Goal: Task Accomplishment & Management: Complete application form

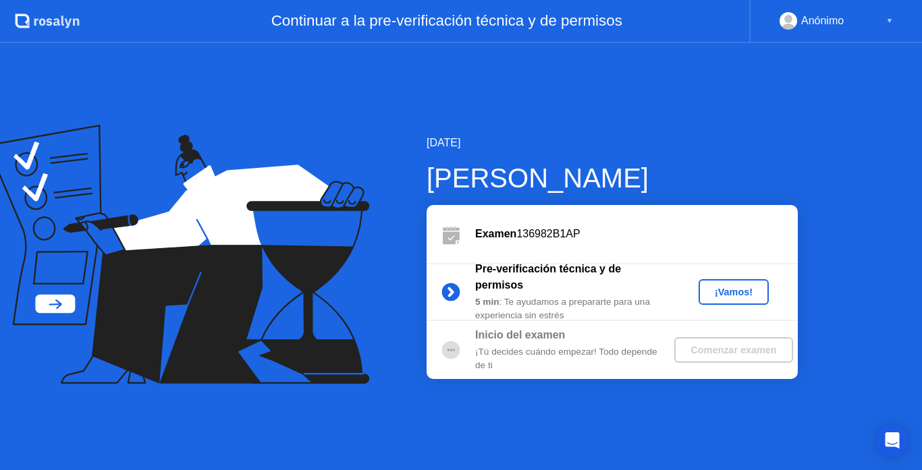
click at [715, 287] on div "¡Vamos!" at bounding box center [733, 292] width 59 height 11
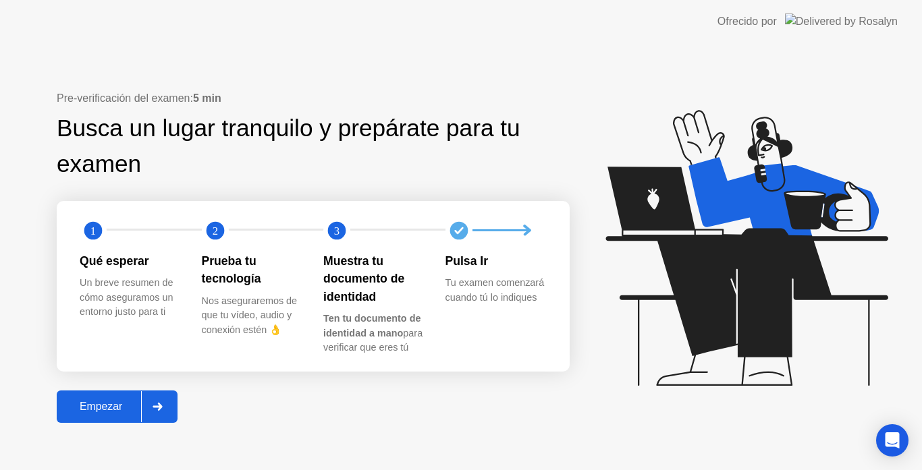
click at [101, 412] on div "Empezar" at bounding box center [101, 407] width 80 height 12
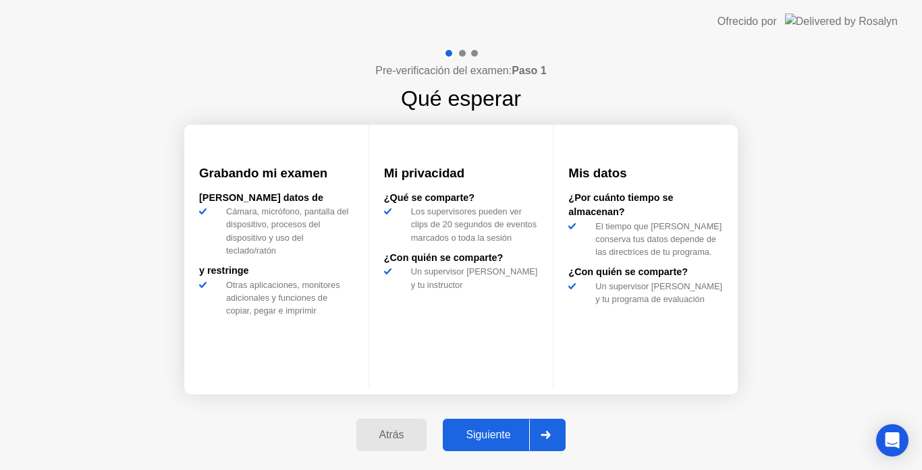
click at [516, 435] on div "Siguiente" at bounding box center [488, 435] width 82 height 12
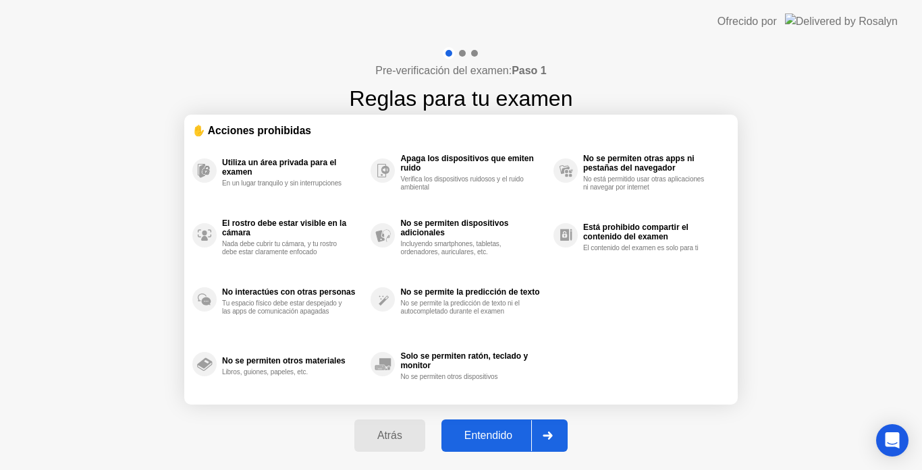
click at [516, 435] on div "Entendido" at bounding box center [489, 436] width 86 height 12
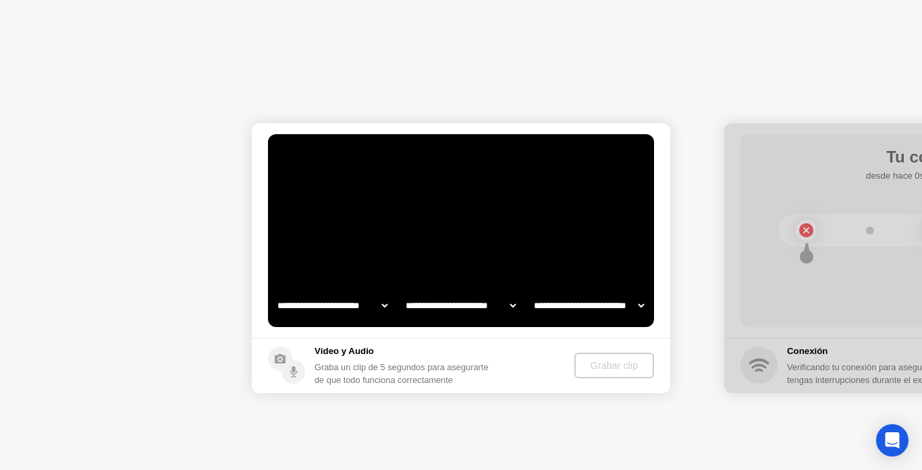
select select "**********"
select select "*******"
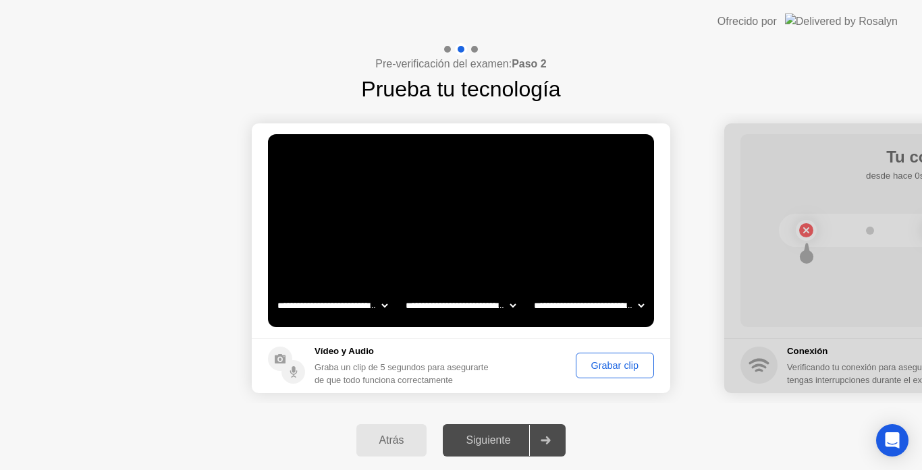
click at [622, 370] on div "Grabar clip" at bounding box center [615, 365] width 69 height 11
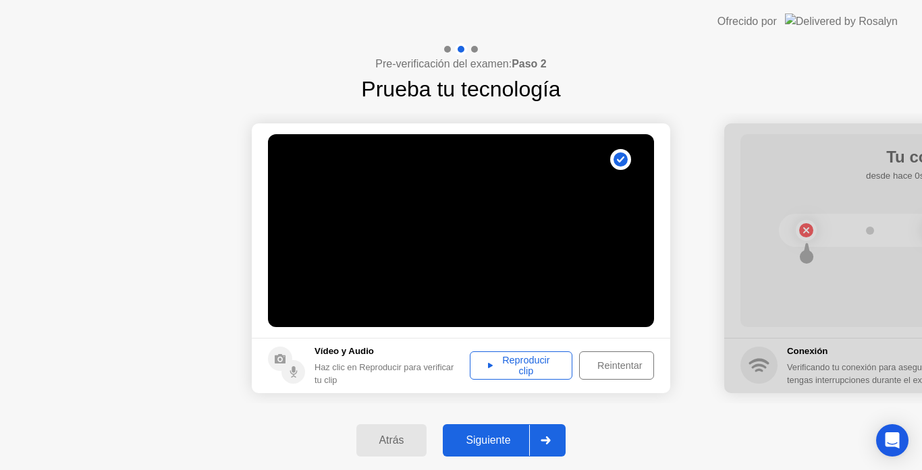
click at [502, 375] on div "Reproducir clip" at bounding box center [521, 366] width 93 height 22
click at [514, 367] on div "Reproducir clip" at bounding box center [521, 366] width 93 height 22
click at [520, 446] on div "Siguiente" at bounding box center [488, 441] width 82 height 12
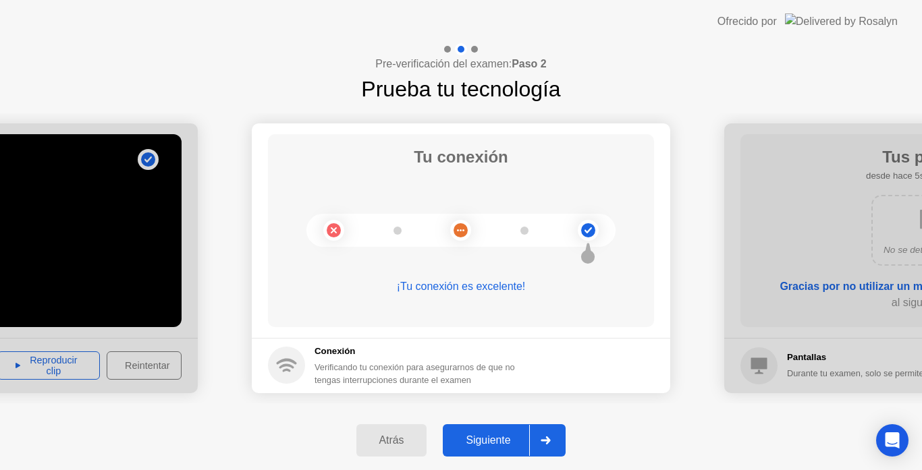
click at [520, 445] on div "Siguiente" at bounding box center [488, 441] width 82 height 12
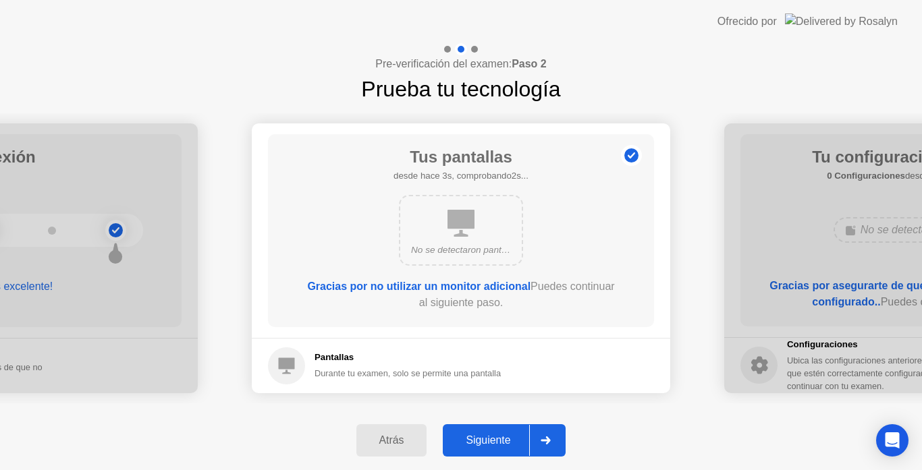
click at [520, 445] on div "Siguiente" at bounding box center [488, 441] width 82 height 12
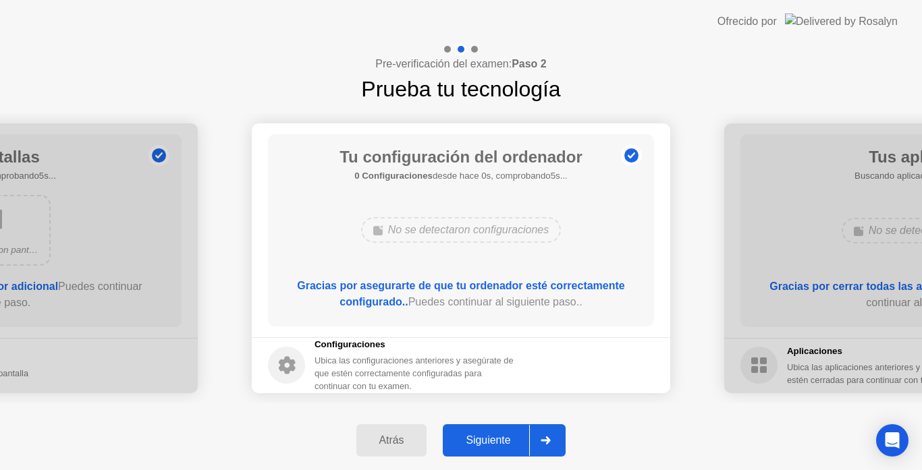
click at [520, 444] on div "Siguiente" at bounding box center [488, 441] width 82 height 12
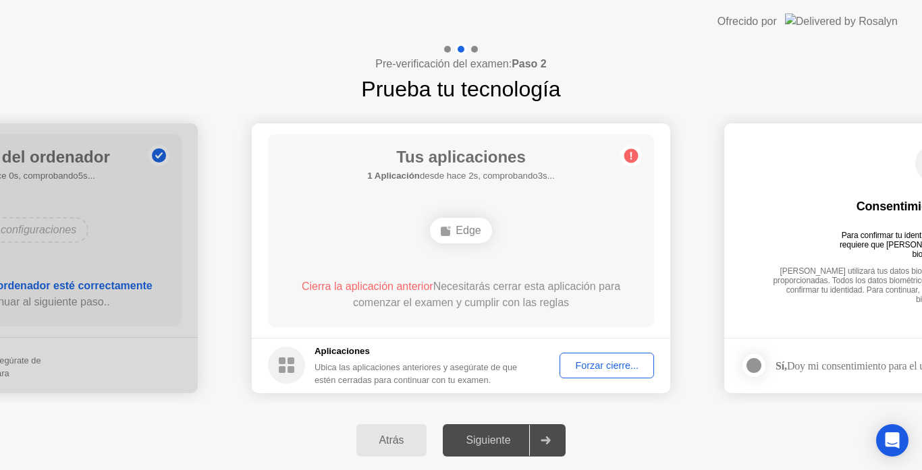
click at [583, 358] on button "Forzar cierre..." at bounding box center [607, 366] width 95 height 26
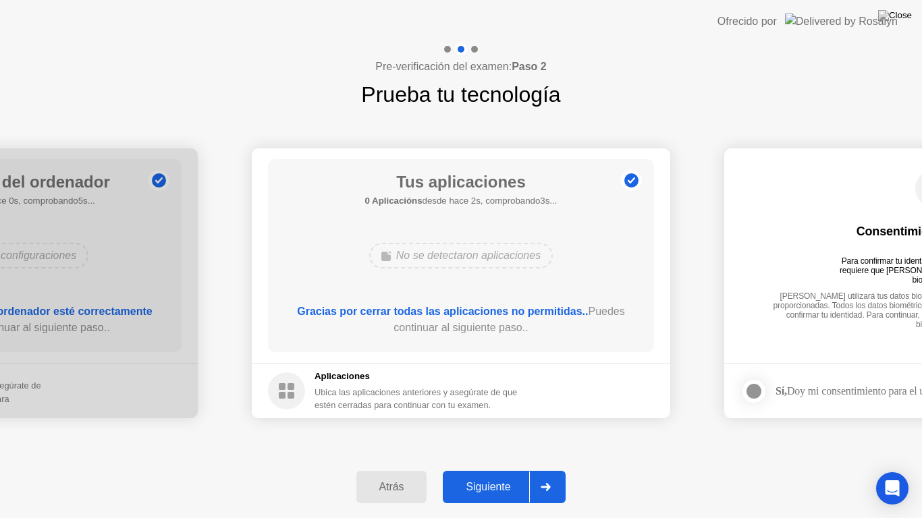
click at [491, 470] on button "Siguiente" at bounding box center [504, 487] width 123 height 32
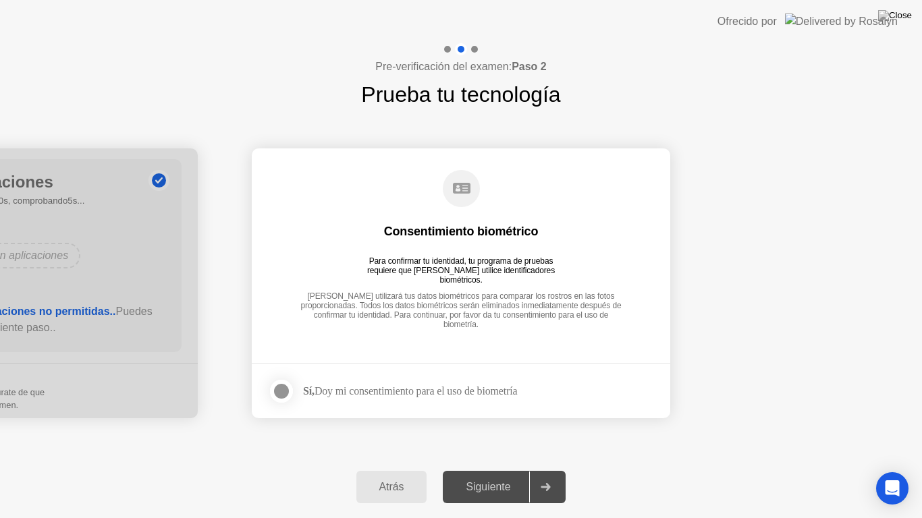
click at [277, 393] on div at bounding box center [281, 391] width 16 height 16
click at [497, 470] on div "Siguiente" at bounding box center [488, 487] width 82 height 12
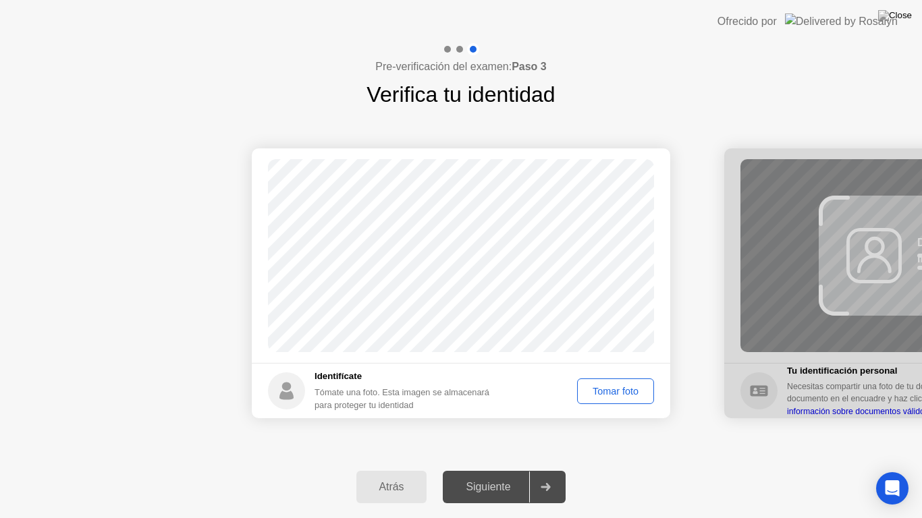
click at [597, 386] on div "Tomar foto" at bounding box center [616, 391] width 68 height 11
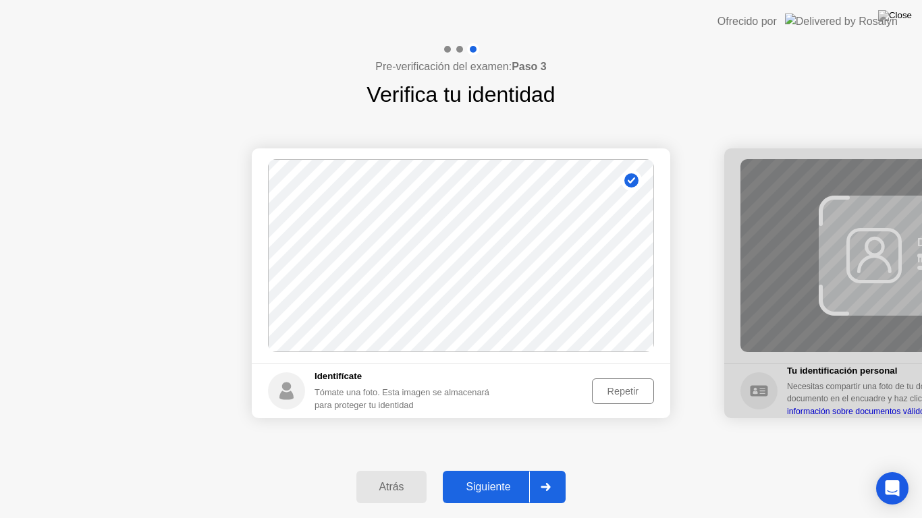
click at [477, 470] on button "Siguiente" at bounding box center [504, 487] width 123 height 32
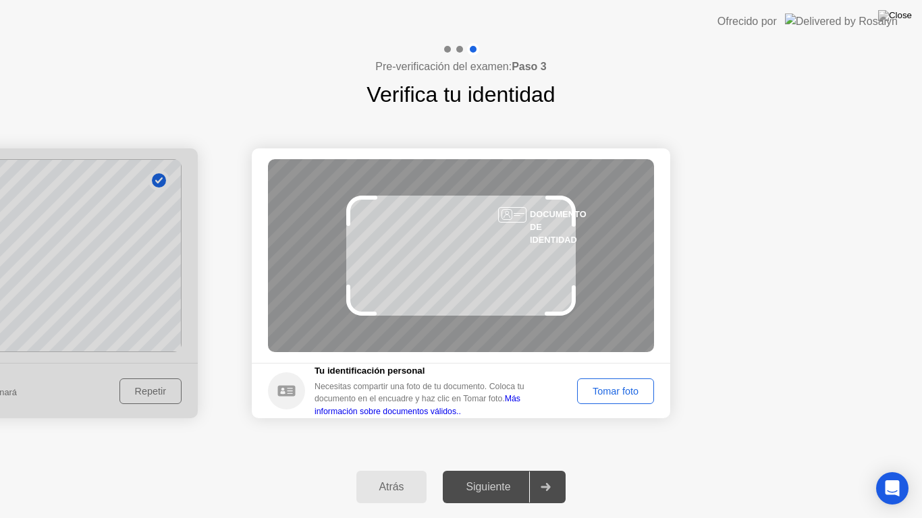
click at [624, 392] on div "Tomar foto" at bounding box center [616, 391] width 68 height 11
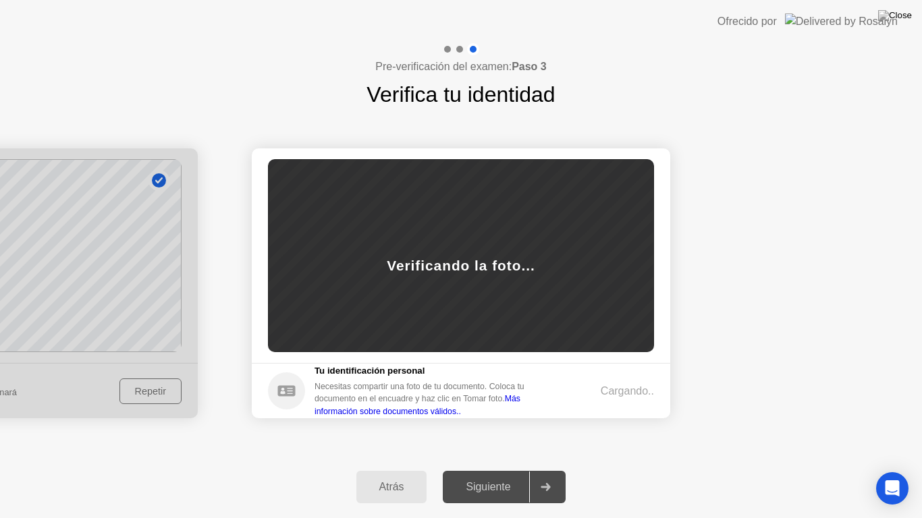
click at [624, 392] on div "Cargando.." at bounding box center [627, 391] width 53 height 16
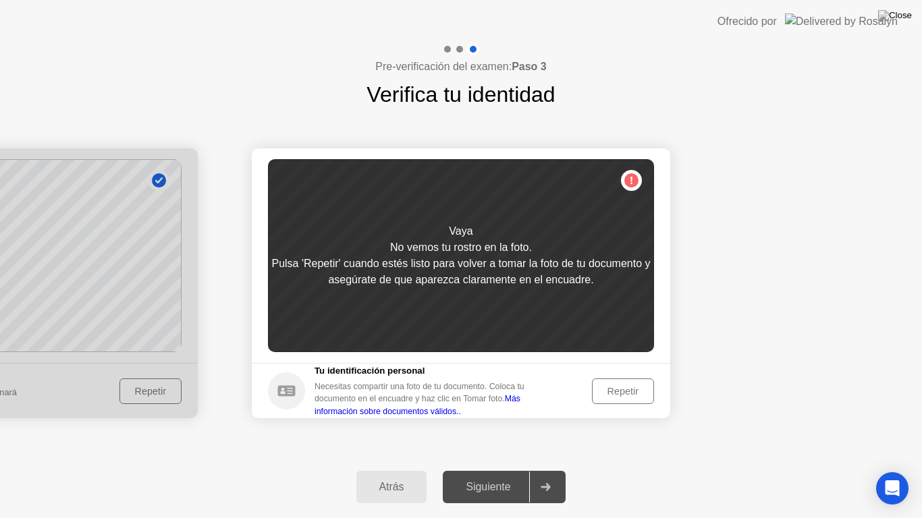
click at [610, 395] on div "Repetir" at bounding box center [623, 391] width 53 height 11
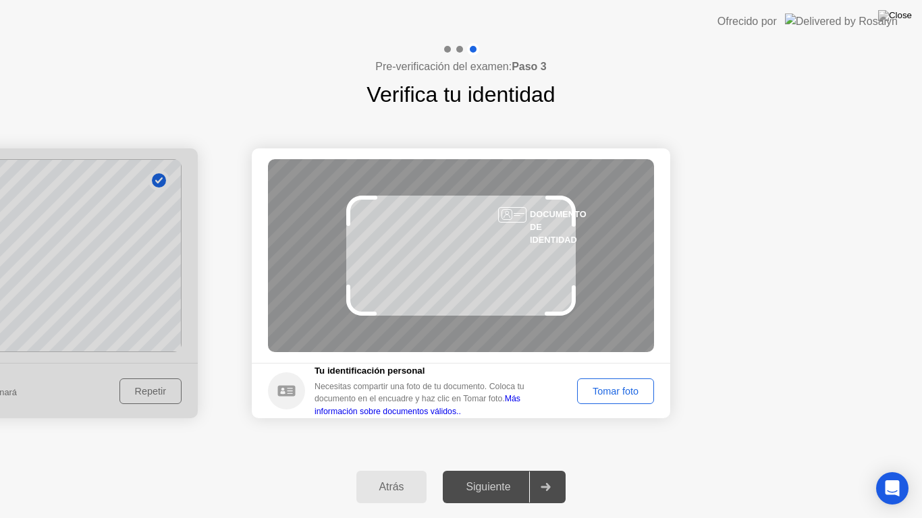
click at [618, 396] on div "Tomar foto" at bounding box center [616, 391] width 68 height 11
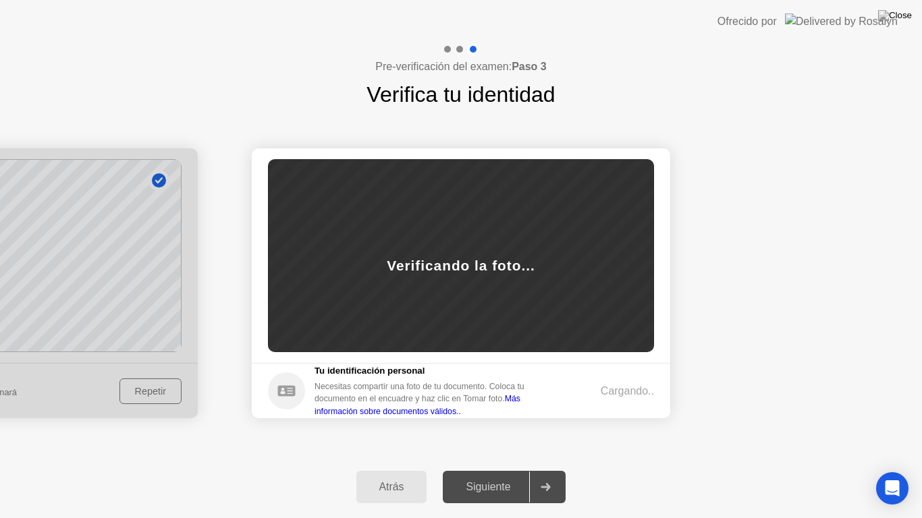
click at [618, 396] on div "Cargando.." at bounding box center [627, 391] width 53 height 16
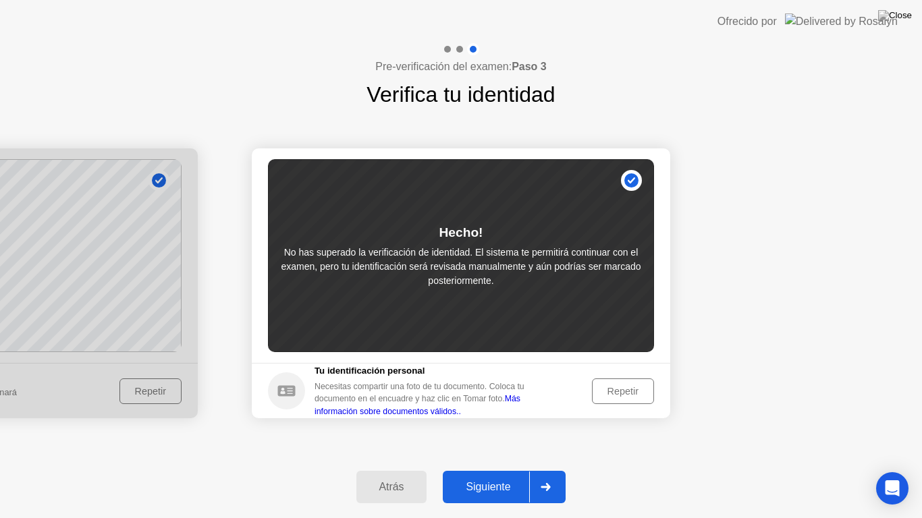
click at [466, 470] on button "Siguiente" at bounding box center [504, 487] width 123 height 32
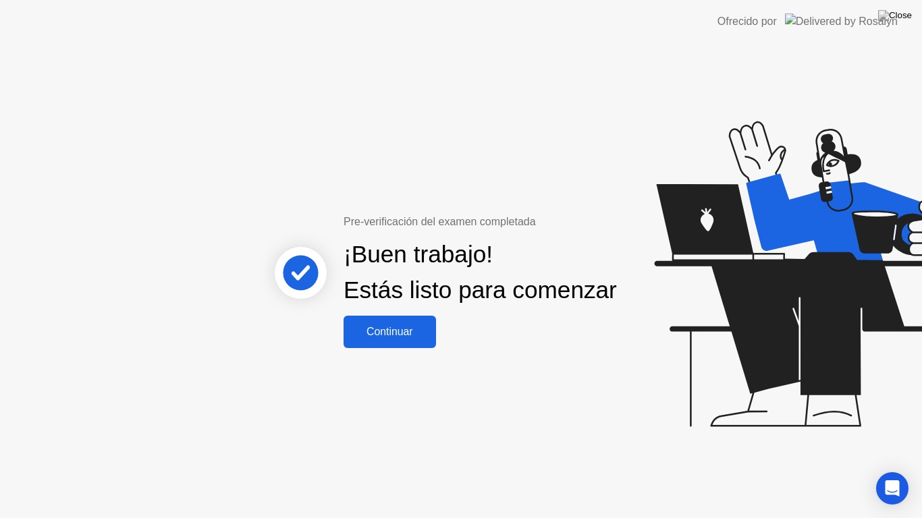
click at [466, 470] on div "Pre-verificación del examen completada ¡Buen trabajo! Estás listo para comenzar…" at bounding box center [461, 280] width 922 height 475
click at [406, 332] on button "Continuar" at bounding box center [390, 332] width 92 height 32
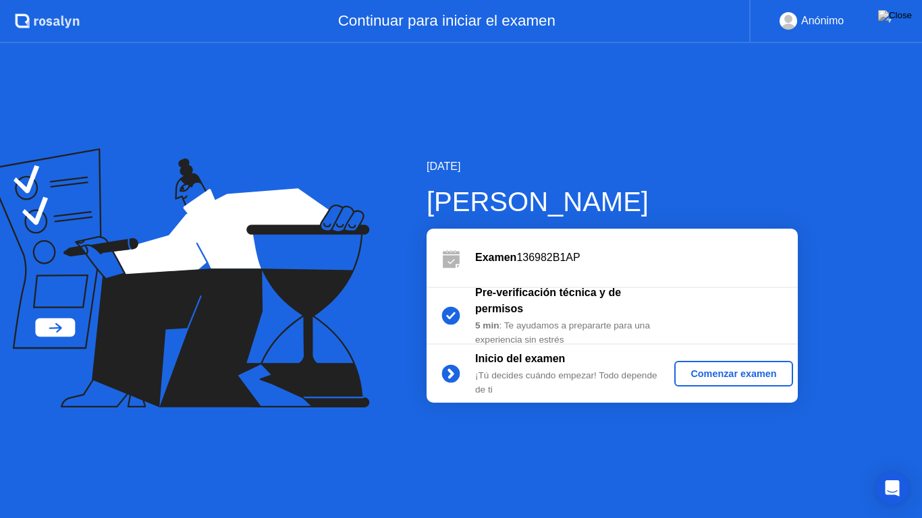
click at [706, 371] on div "Comenzar examen" at bounding box center [733, 374] width 107 height 11
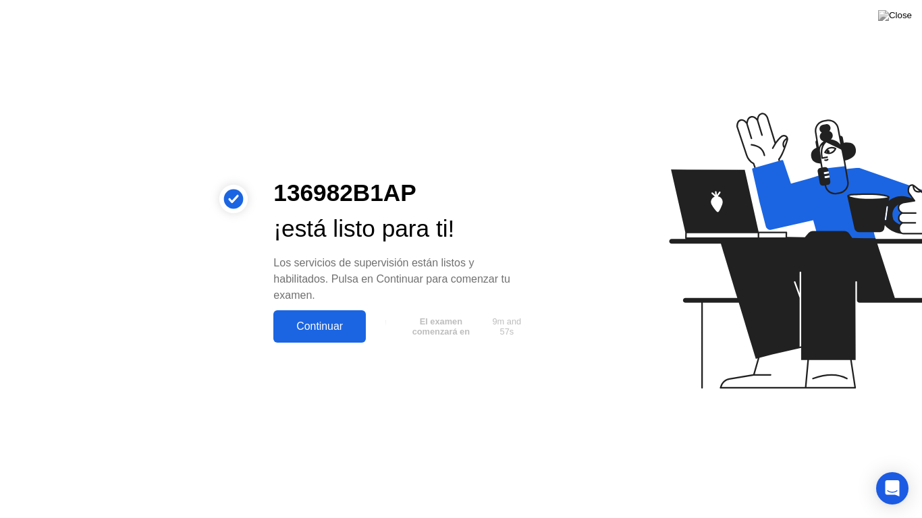
click at [344, 327] on div "Continuar" at bounding box center [319, 327] width 84 height 12
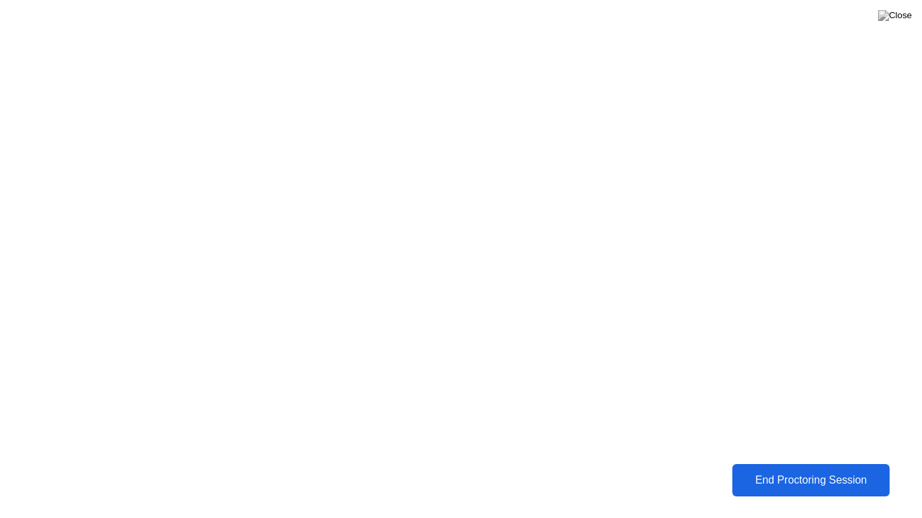
click at [800, 470] on div "End Proctoring Session" at bounding box center [810, 481] width 151 height 12
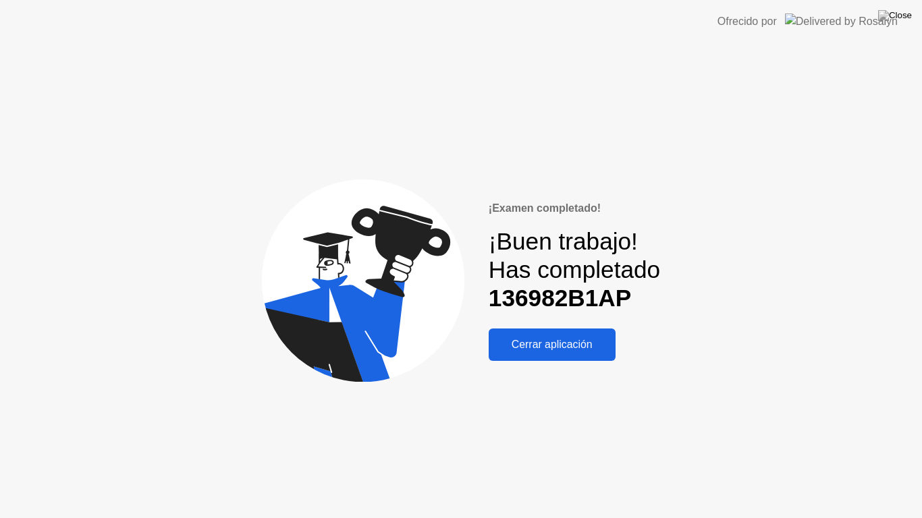
click at [593, 349] on div "Cerrar aplicación" at bounding box center [552, 345] width 119 height 12
